Goal: Find specific page/section: Find specific page/section

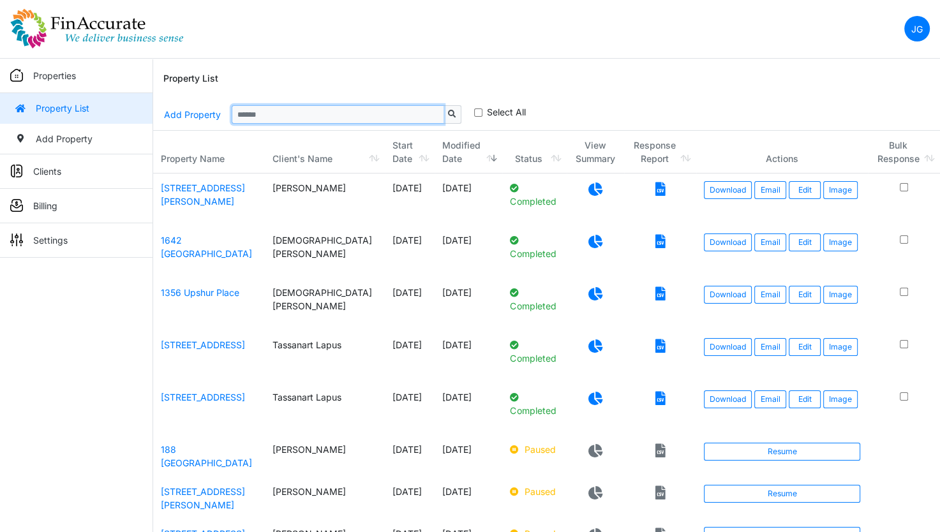
click at [325, 119] on input "Sizing example input" at bounding box center [338, 114] width 212 height 18
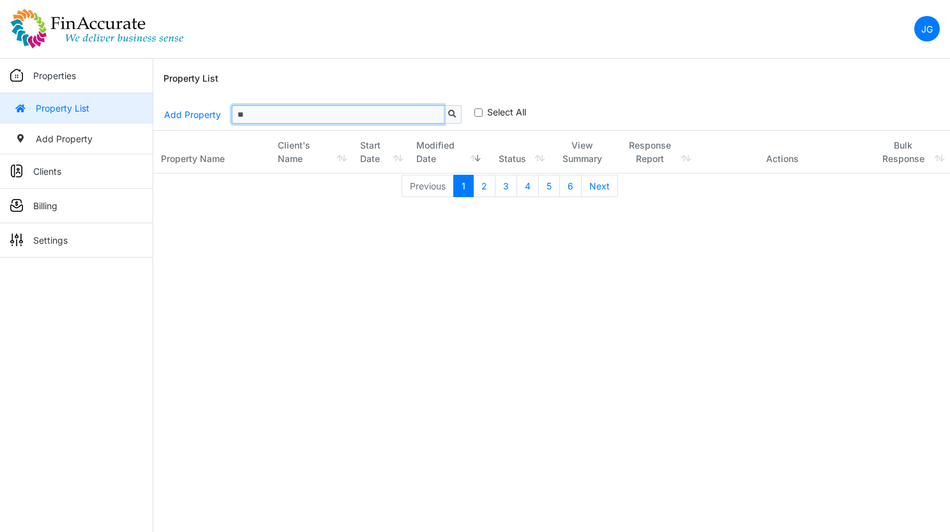
type input "*"
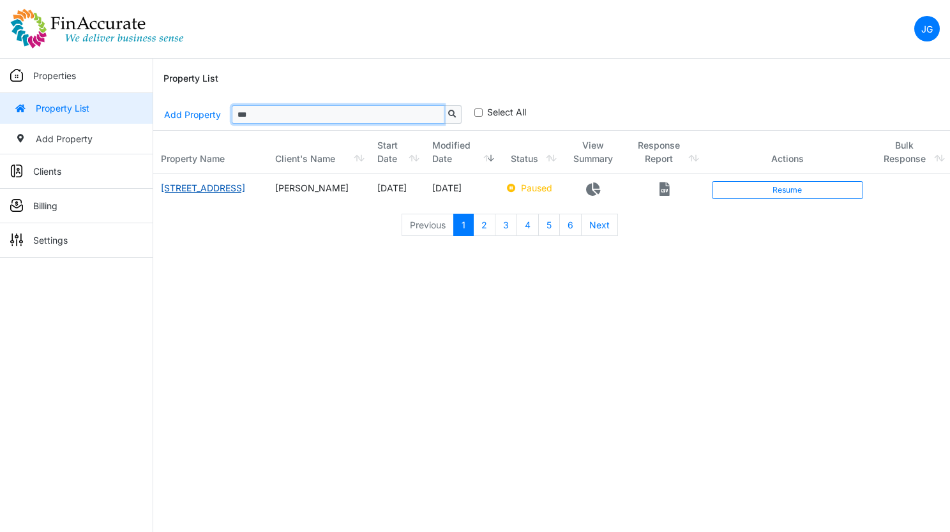
type input "***"
click at [184, 186] on link "[STREET_ADDRESS]" at bounding box center [203, 188] width 84 height 11
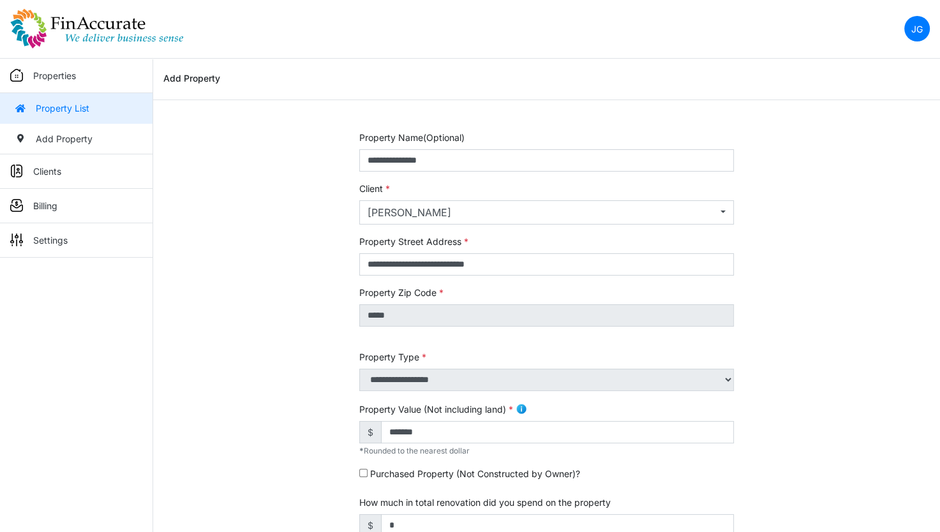
scroll to position [64, 0]
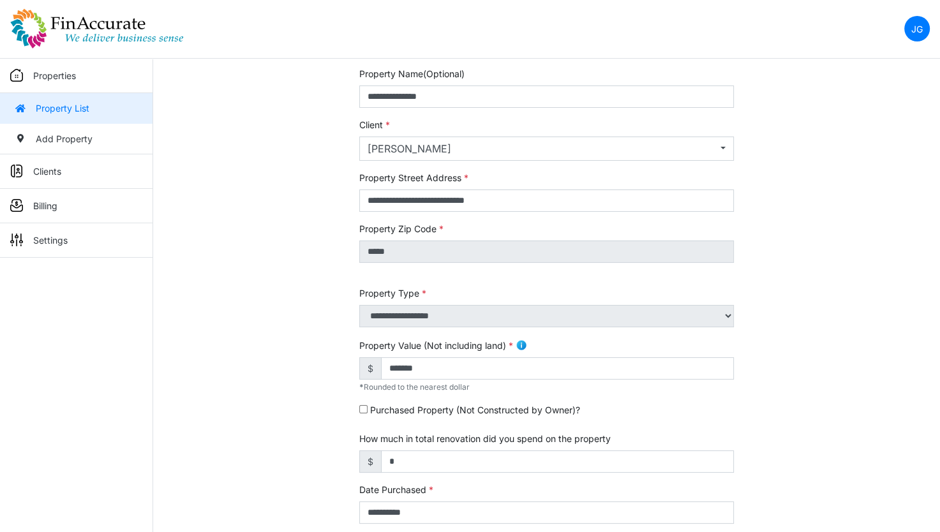
click at [17, 77] on img at bounding box center [16, 75] width 13 height 13
click at [36, 36] on img at bounding box center [97, 28] width 174 height 41
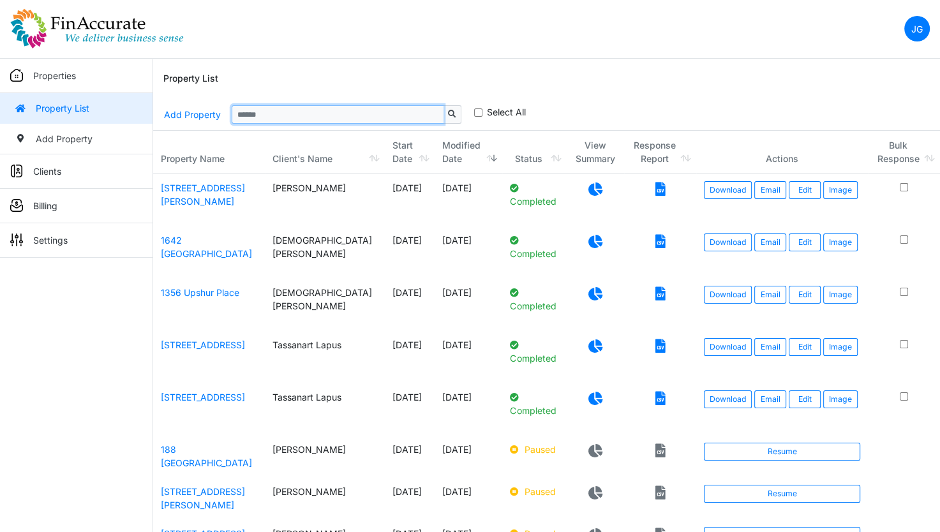
click at [406, 108] on input "Sizing example input" at bounding box center [338, 114] width 212 height 18
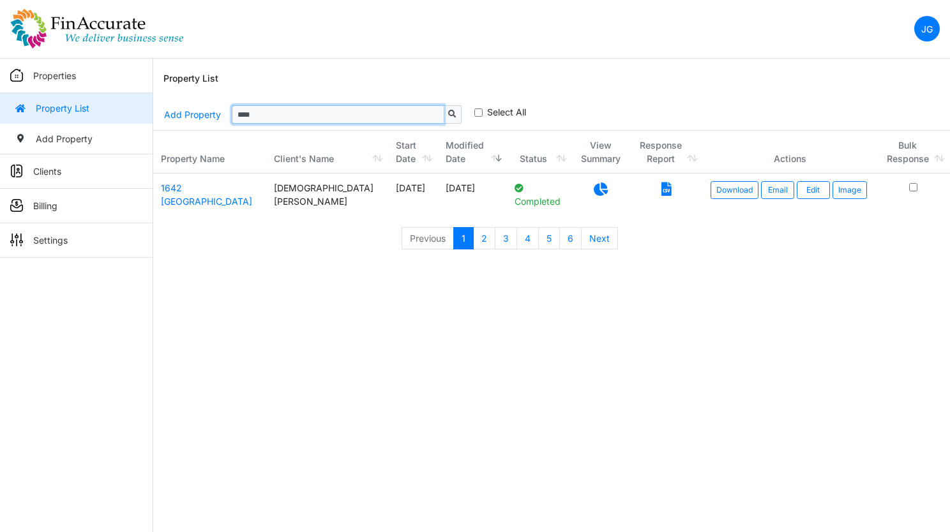
type input "****"
click at [661, 194] on icon at bounding box center [666, 189] width 10 height 13
click at [605, 86] on div "Property List" at bounding box center [551, 79] width 776 height 41
click at [656, 40] on nav "JG Change Password Logout jay@finaccurate.com jay@finaccurate.com" at bounding box center [475, 29] width 950 height 59
click at [70, 52] on nav "JG Change Password Logout jay@finaccurate.com jay@finaccurate.com" at bounding box center [475, 29] width 950 height 59
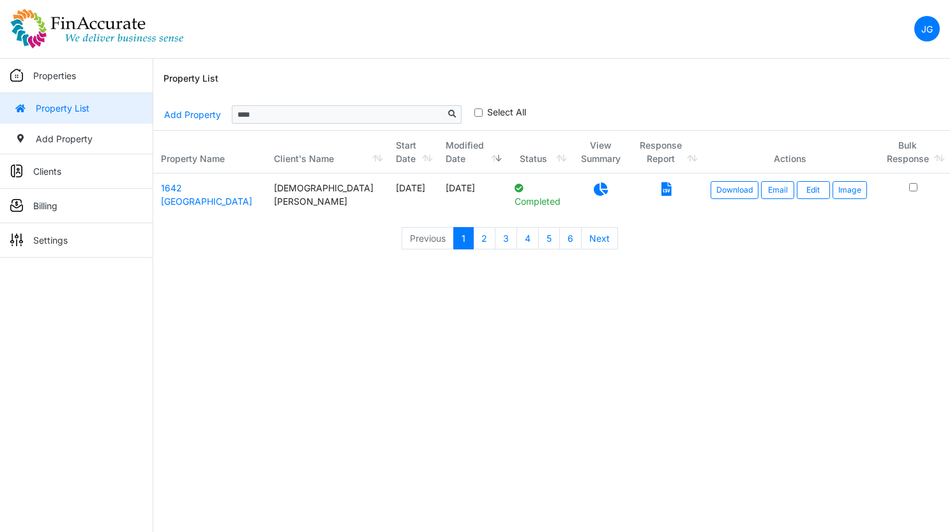
click at [77, 47] on img at bounding box center [97, 28] width 174 height 41
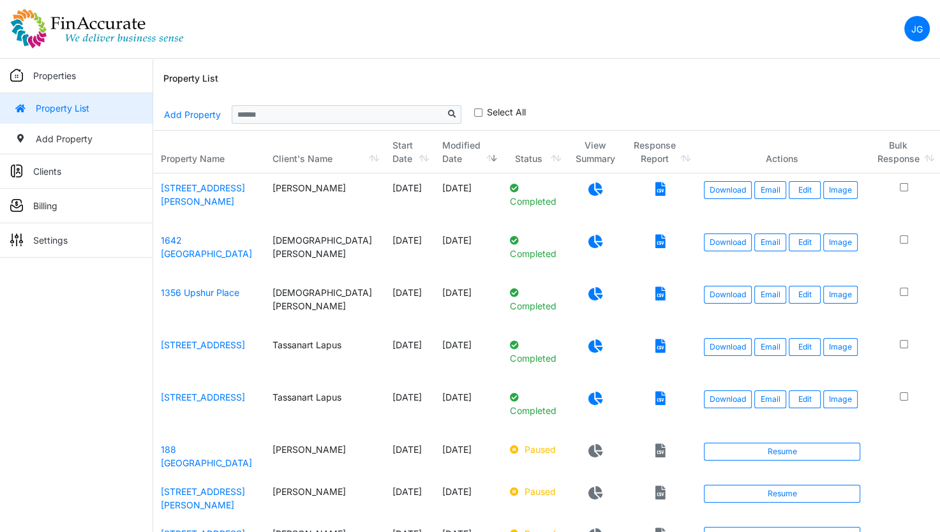
click at [619, 86] on div "Property List" at bounding box center [546, 79] width 767 height 41
click at [661, 25] on nav "JG Change Password Logout [PERSON_NAME][EMAIL_ADDRESS][DOMAIN_NAME] [PERSON_NAM…" at bounding box center [470, 29] width 940 height 59
